Goal: Task Accomplishment & Management: Complete application form

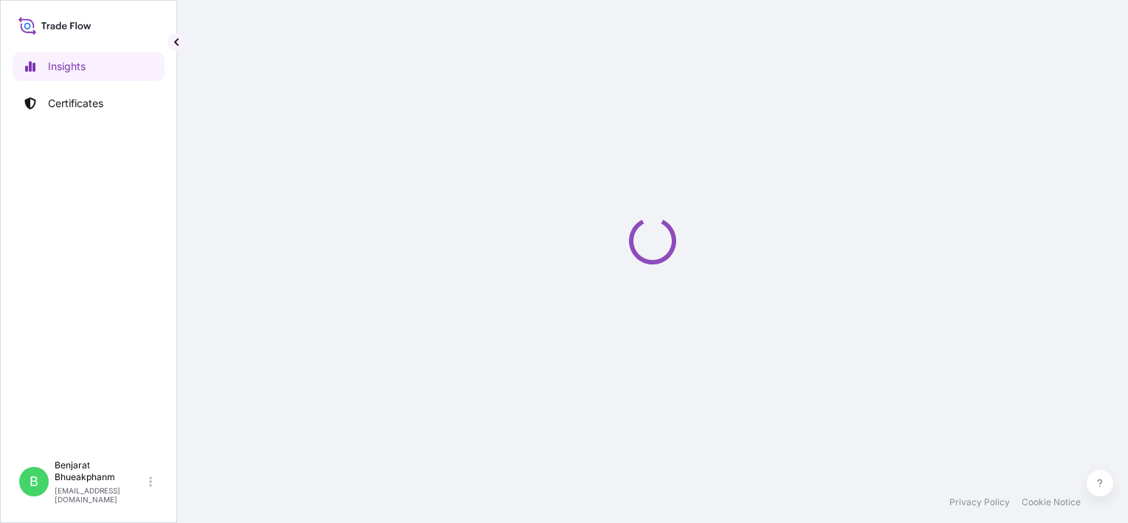
select select "2025"
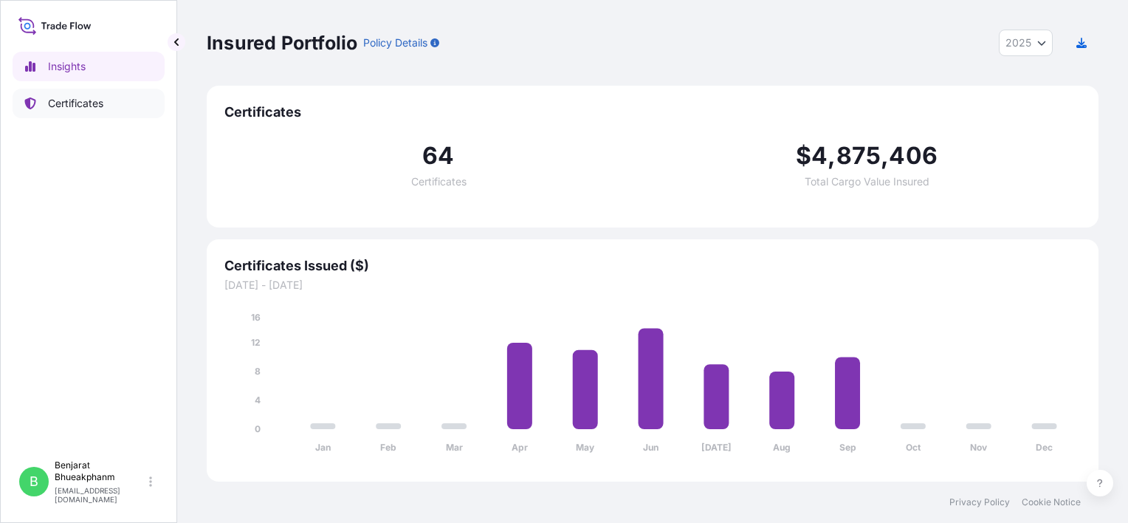
click at [88, 108] on p "Certificates" at bounding box center [75, 103] width 55 height 15
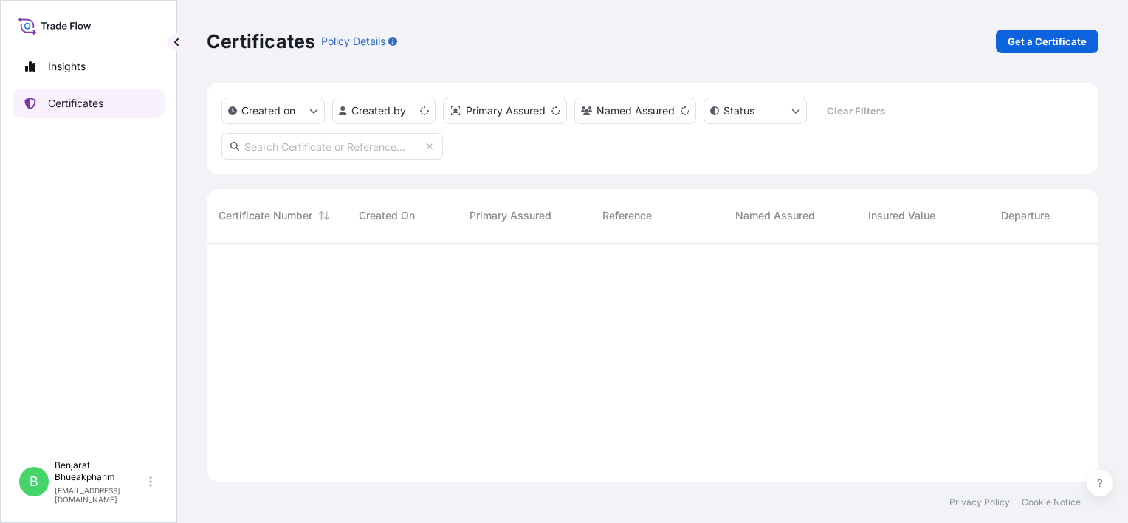
scroll to position [236, 880]
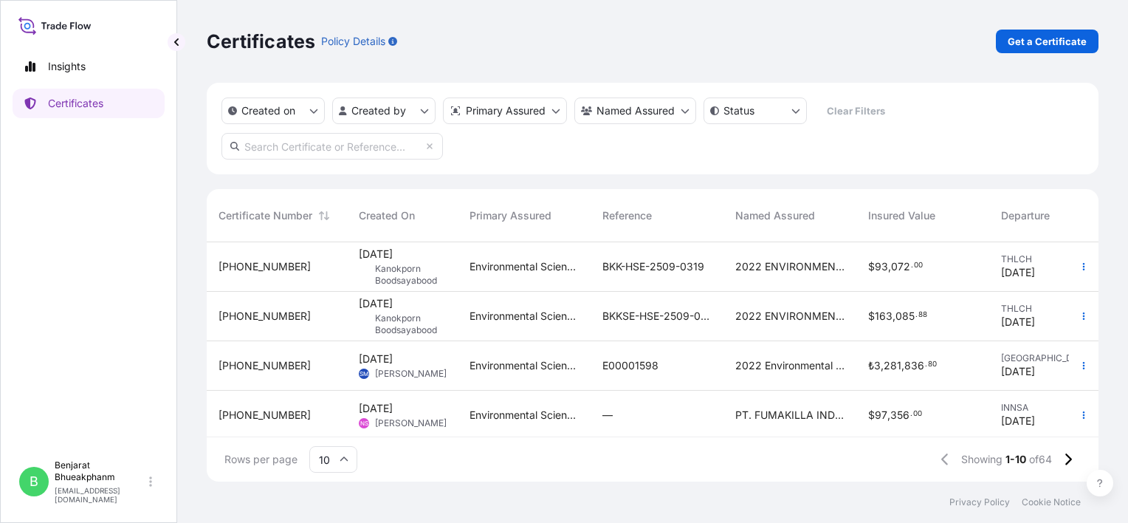
click at [1035, 48] on p "Get a Certificate" at bounding box center [1046, 41] width 79 height 15
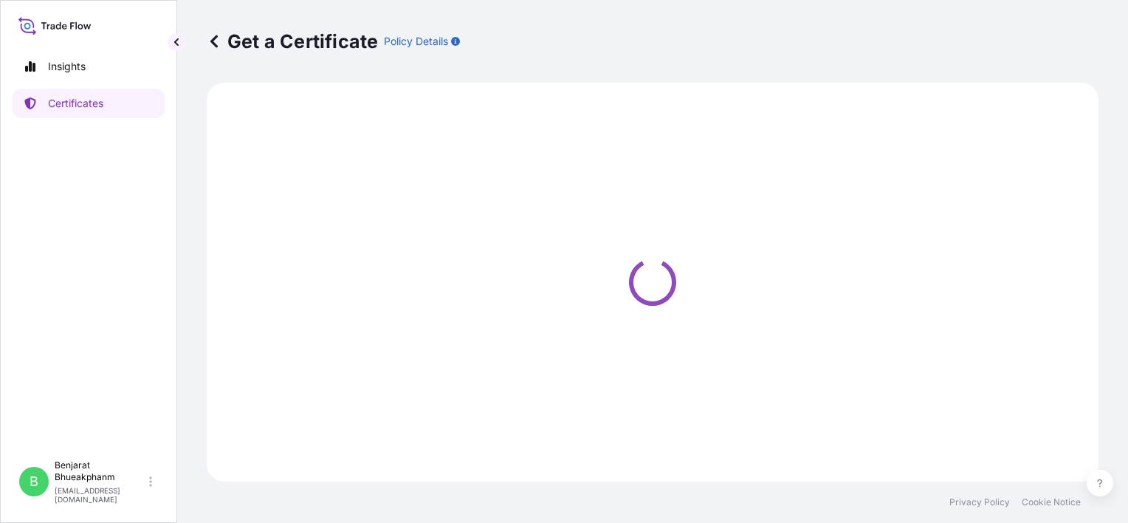
select select "Sea"
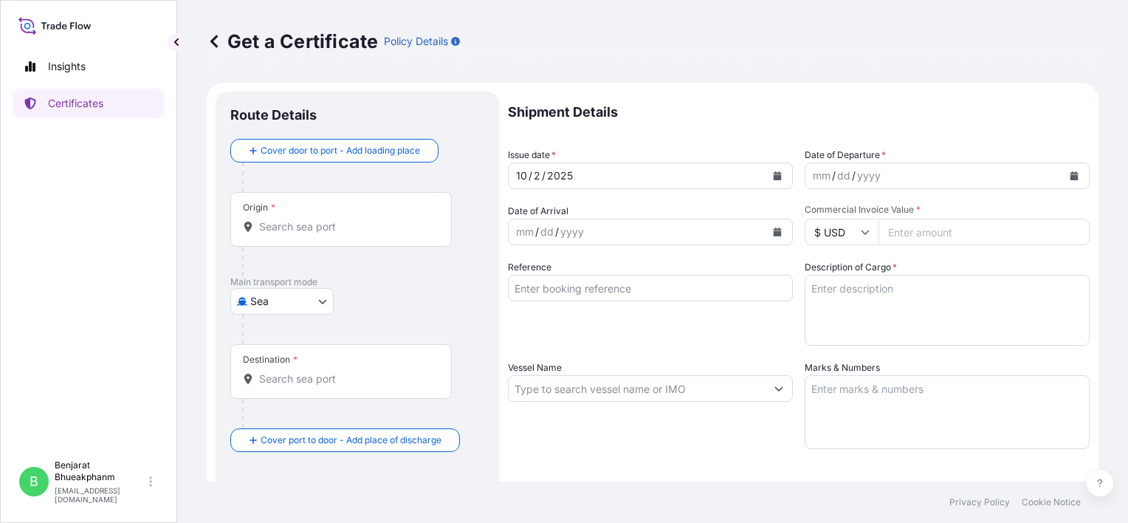
click at [1078, 174] on form "Route Details Cover door to port - Add loading place Place of loading Road / In…" at bounding box center [653, 408] width 892 height 650
click at [1069, 175] on button "Calendar" at bounding box center [1074, 176] width 24 height 24
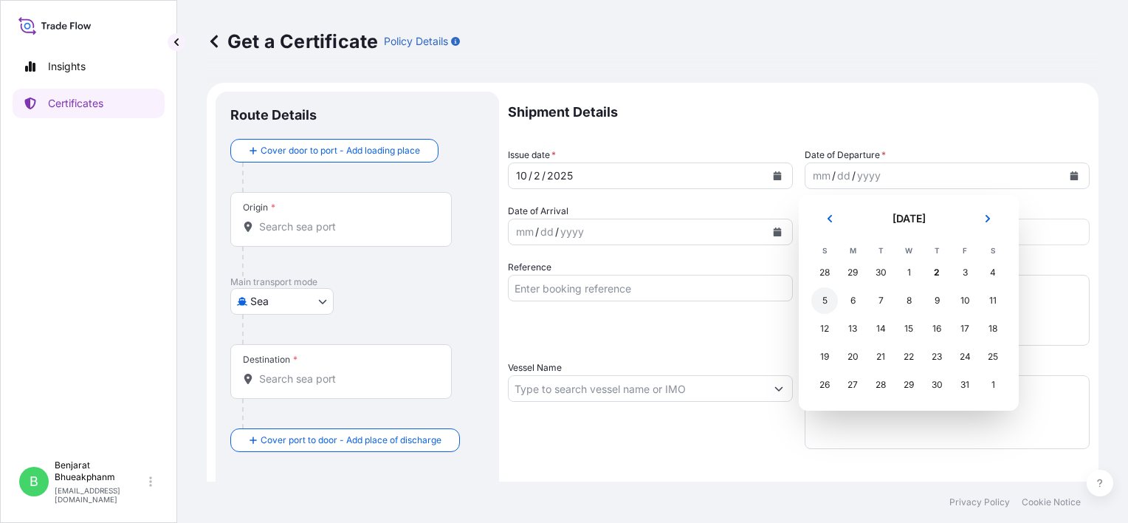
click at [827, 300] on div "5" at bounding box center [824, 300] width 27 height 27
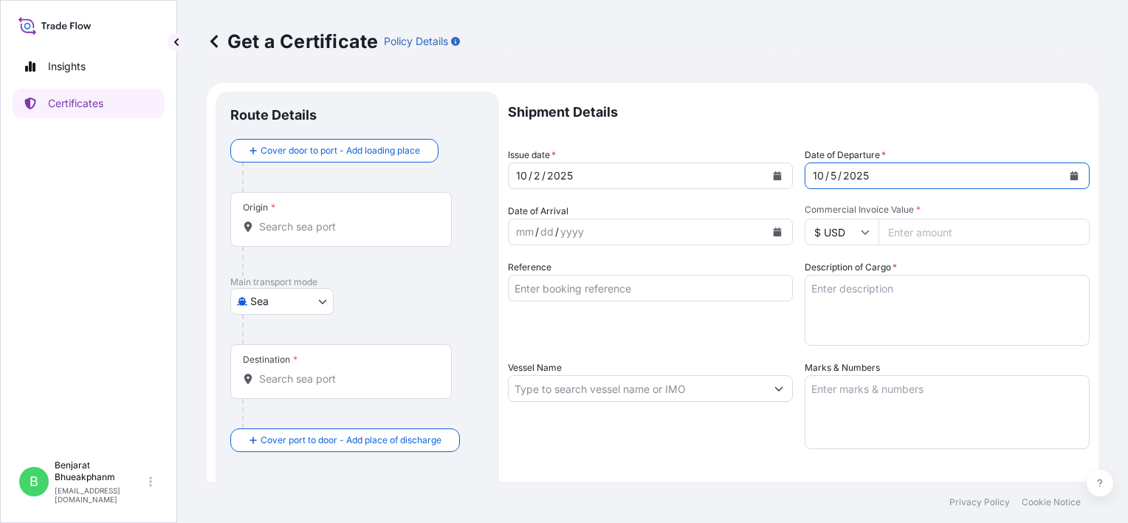
click at [733, 233] on div "mm / dd / yyyy" at bounding box center [636, 231] width 257 height 27
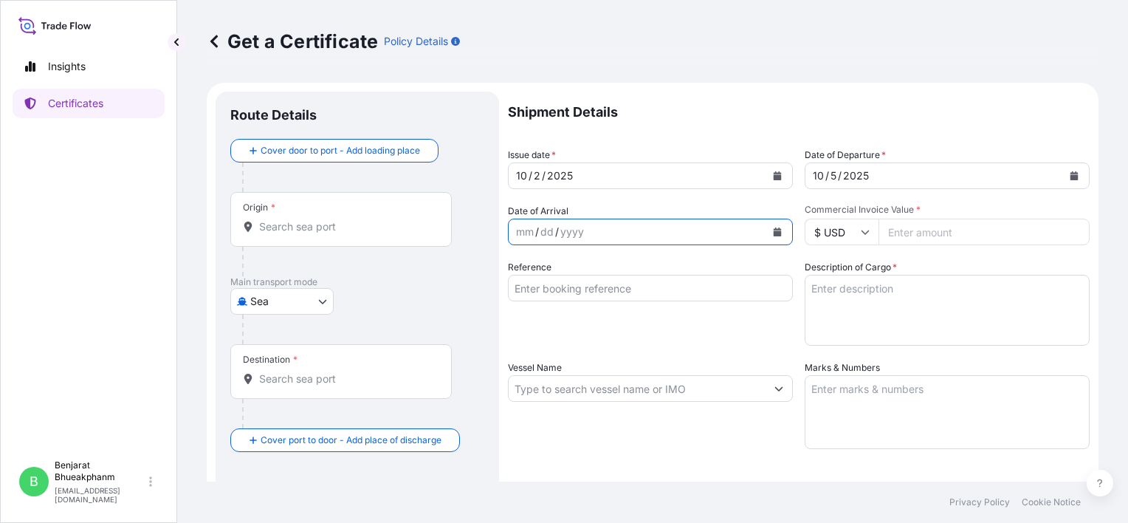
click at [777, 237] on button "Calendar" at bounding box center [777, 232] width 24 height 24
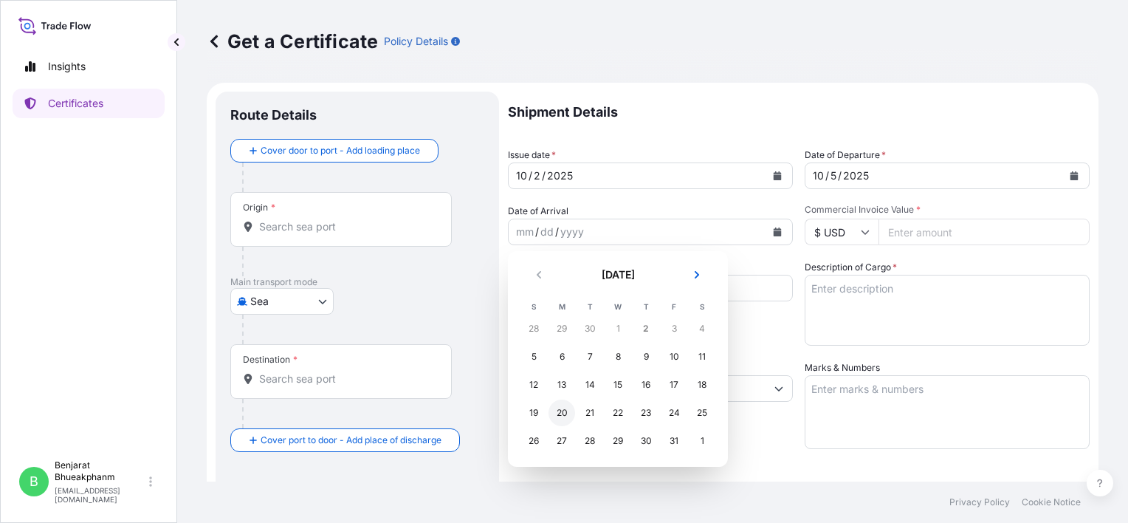
click at [566, 412] on div "20" at bounding box center [561, 412] width 27 height 27
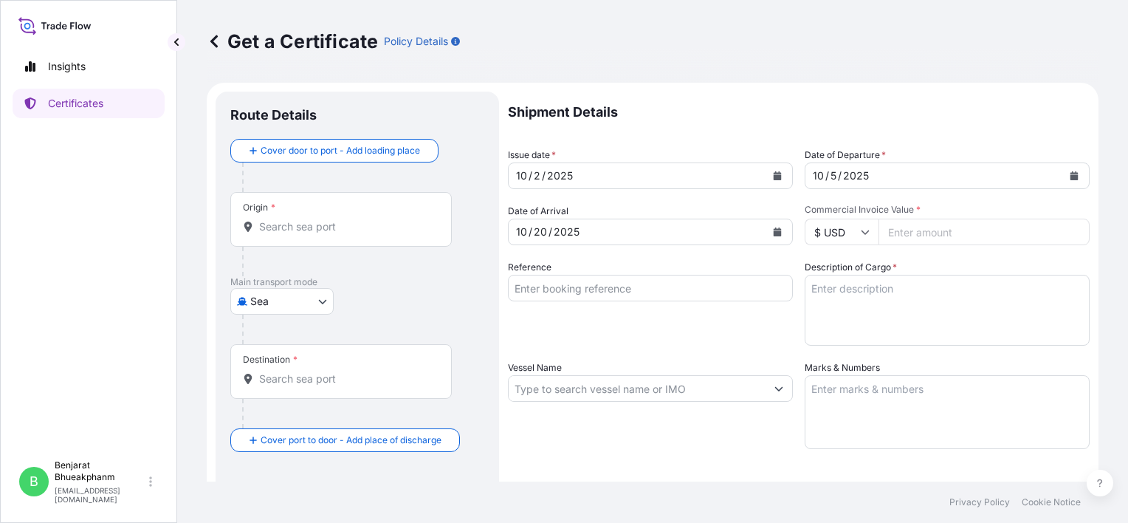
click at [912, 234] on input "Commercial Invoice Value *" at bounding box center [983, 231] width 211 height 27
paste input "36540.00"
type input "36540.00"
click at [633, 330] on div "Reference" at bounding box center [650, 303] width 285 height 86
click at [963, 304] on textarea "Description of Cargo *" at bounding box center [946, 310] width 285 height 71
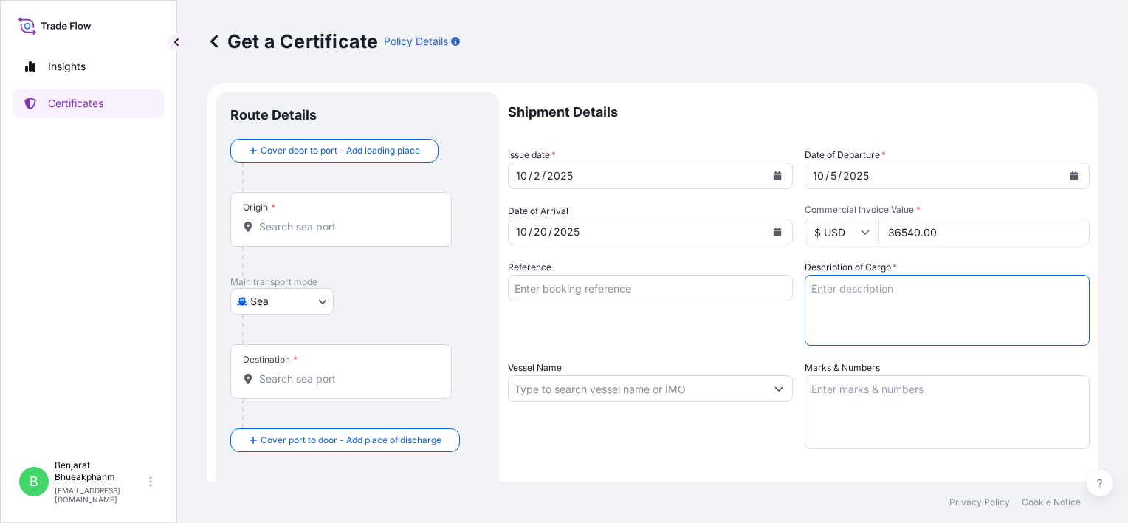
click at [877, 295] on textarea "Description of Cargo *" at bounding box center [946, 310] width 285 height 71
paste textarea "84425281 RACUMIN RODENT BLOCK RB 100X100G BAG"
type textarea "84425281 RACUMIN RODENT BLOCK RB 100X100G BAG"
